Goal: Find specific page/section

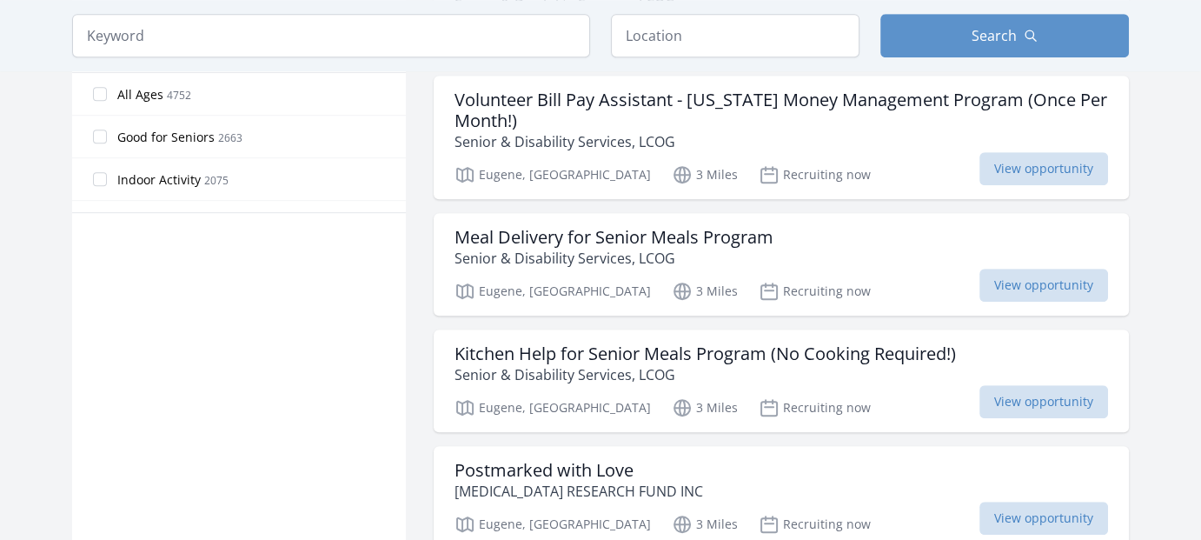
scroll to position [1043, 0]
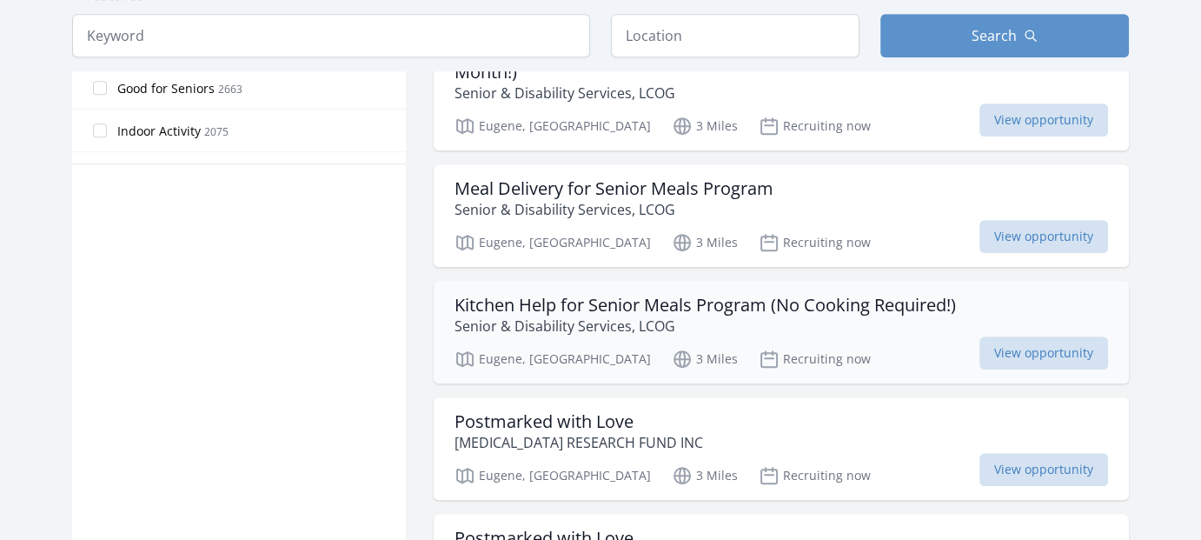
click at [621, 316] on p "Senior & Disability Services, LCOG" at bounding box center [706, 326] width 502 height 21
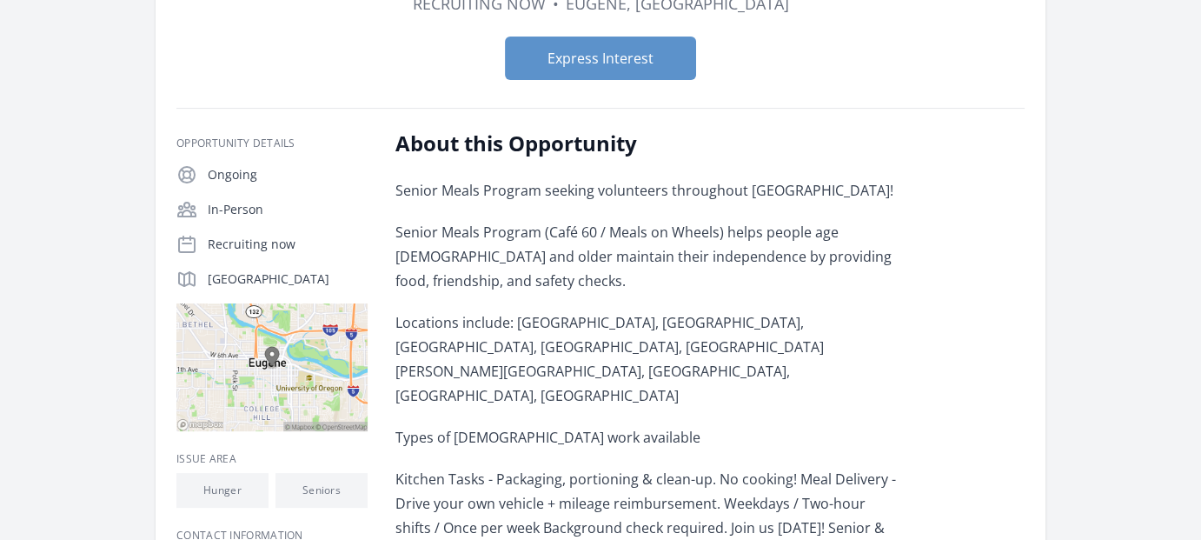
scroll to position [261, 0]
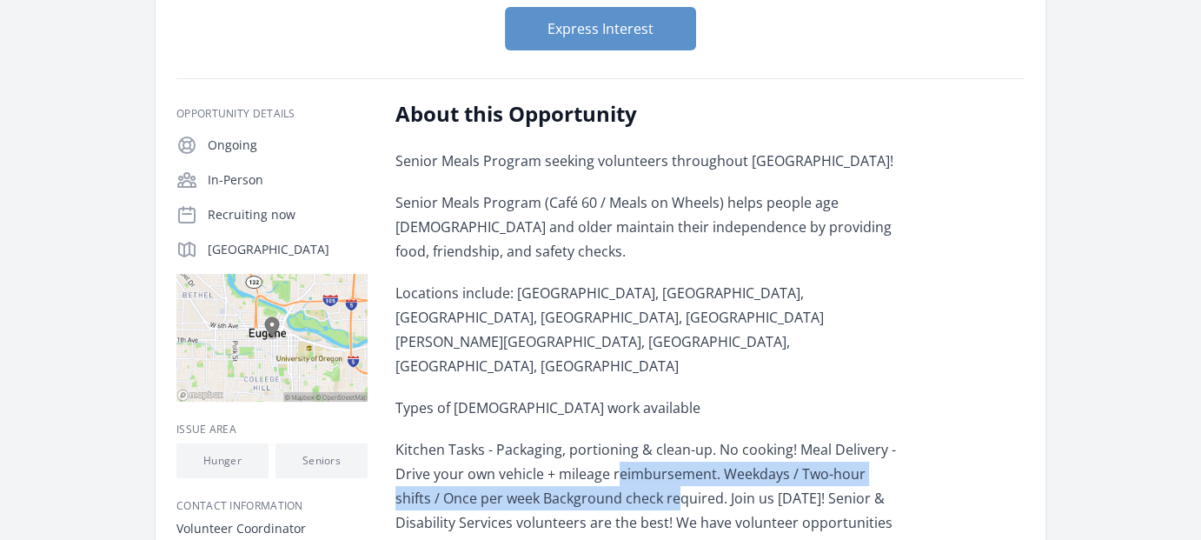
drag, startPoint x: 616, startPoint y: 423, endPoint x: 633, endPoint y: 439, distance: 22.7
click at [633, 439] on p "Kitchen Tasks - Packaging, portioning & clean-up. No cooking! Meal Delivery - D…" at bounding box center [649, 498] width 508 height 122
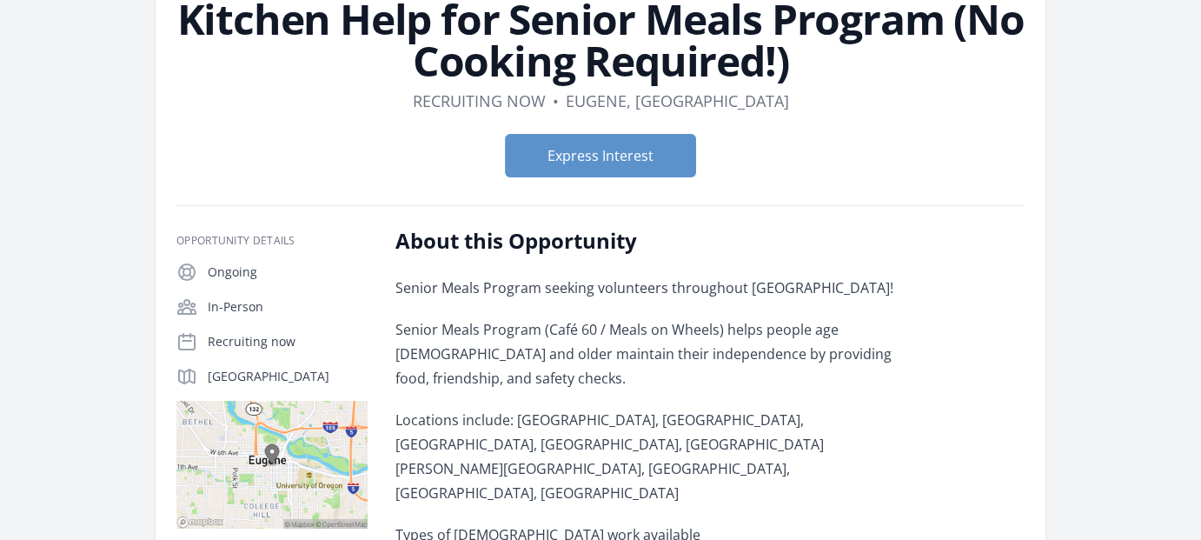
scroll to position [87, 0]
